Goal: Find specific page/section: Find specific page/section

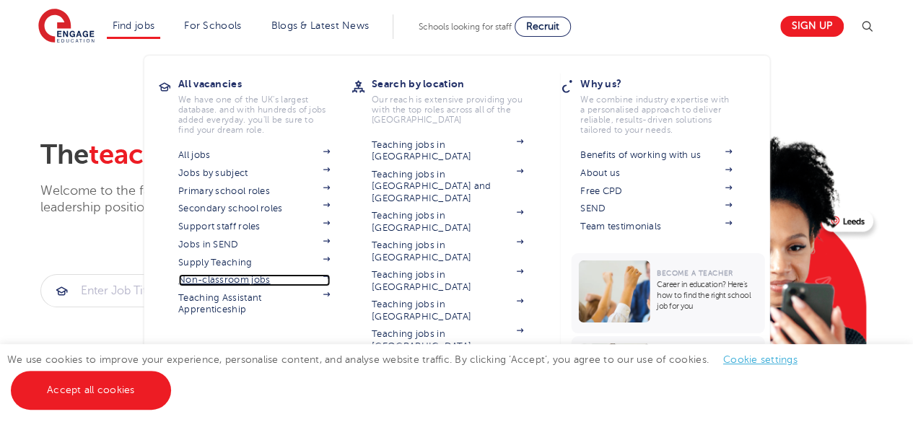
click at [271, 284] on link "Non-classroom jobs" at bounding box center [254, 280] width 152 height 12
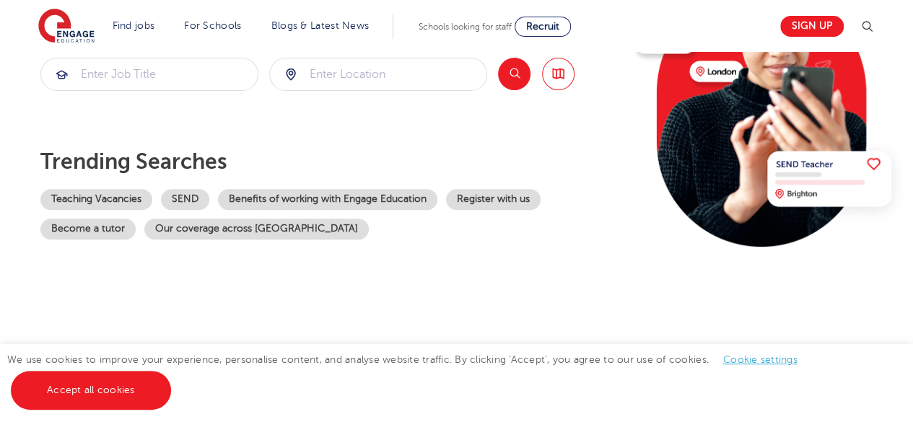
scroll to position [433, 0]
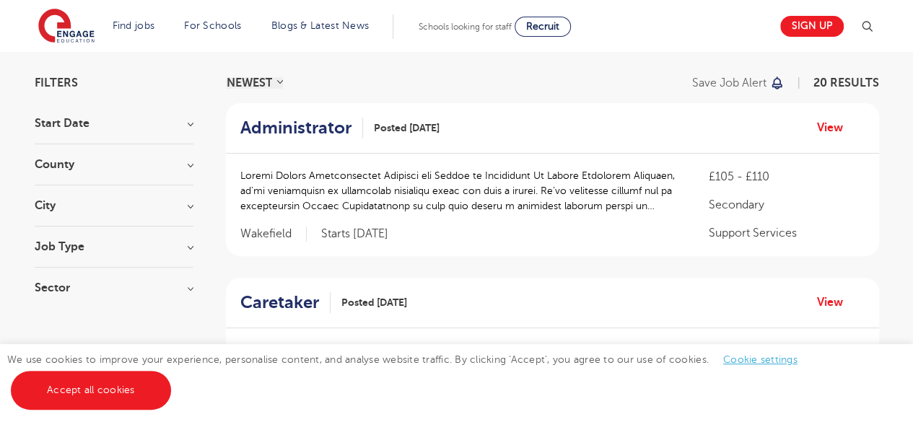
scroll to position [72, 0]
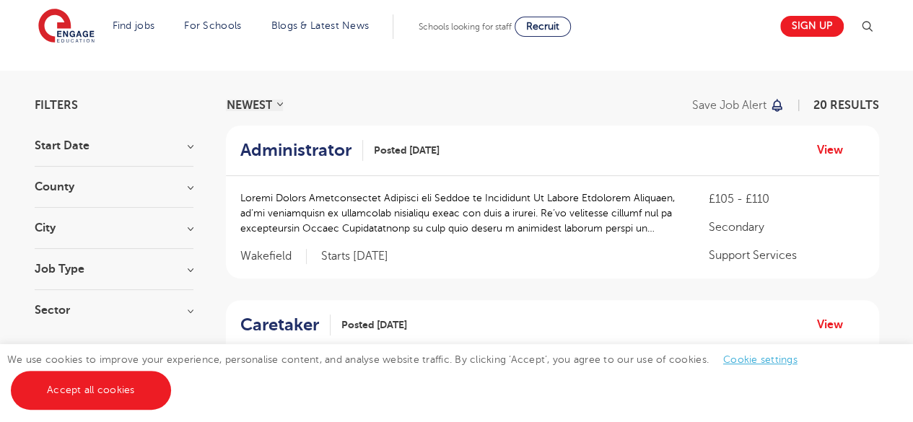
click at [121, 274] on div "Job Type Long Term 190 Daily Supply 51 SEND 42 Support Services 20 Permanent 7 …" at bounding box center [114, 276] width 159 height 27
click at [120, 271] on h3 "Job Type" at bounding box center [114, 269] width 159 height 12
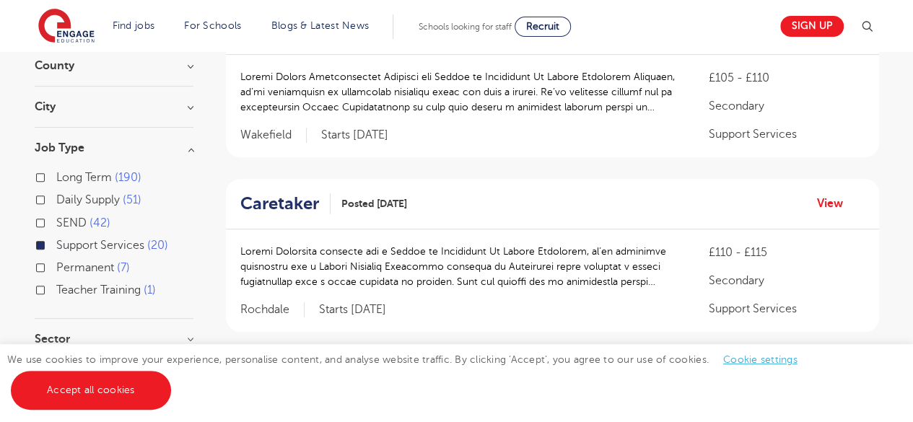
scroll to position [217, 0]
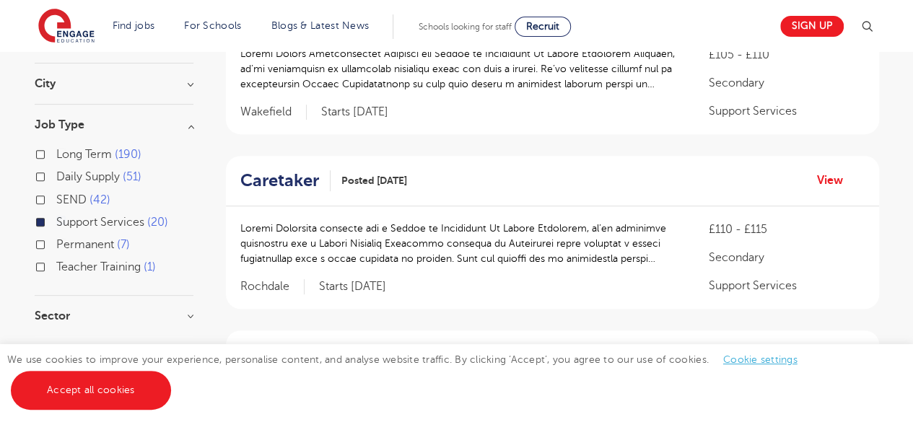
click at [154, 120] on h3 "Job Type" at bounding box center [114, 125] width 159 height 12
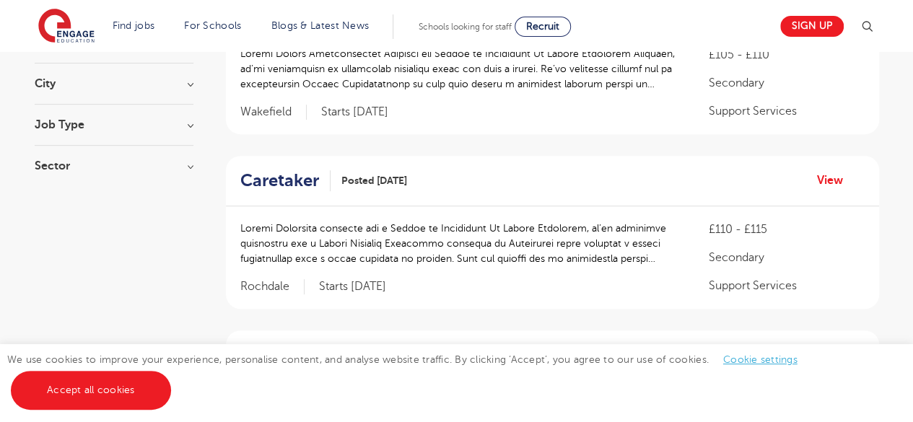
click at [117, 169] on h3 "Sector" at bounding box center [114, 166] width 159 height 12
click at [117, 168] on h3 "Sector" at bounding box center [114, 166] width 159 height 12
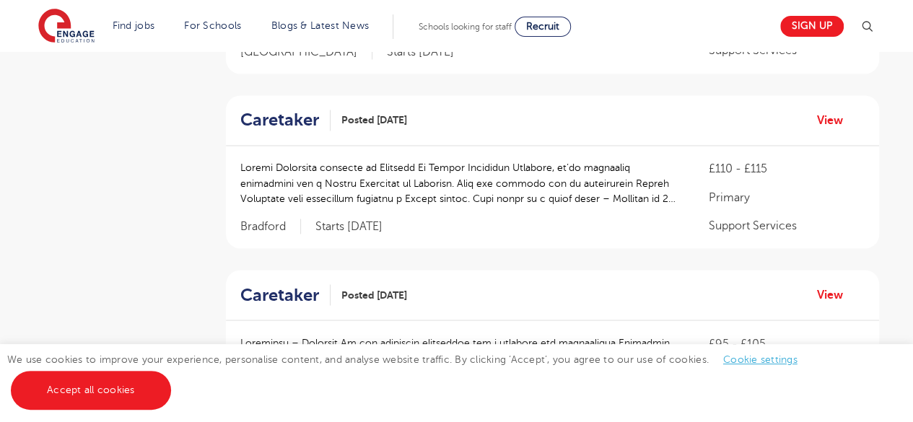
scroll to position [1299, 0]
